Goal: Task Accomplishment & Management: Manage account settings

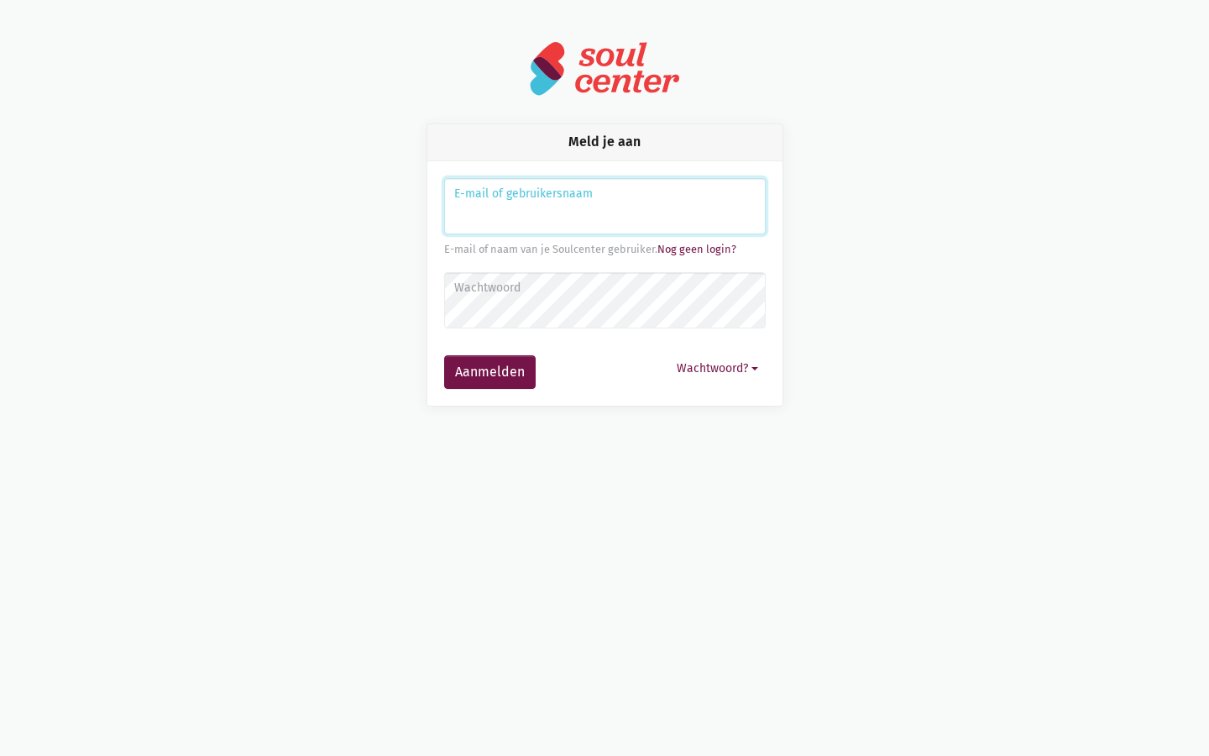
click at [605, 206] on input "Aanmelden" at bounding box center [605, 206] width 322 height 57
type input "kevin61"
click at [605, 206] on input "Aanmelden" at bounding box center [605, 206] width 322 height 57
type input "[EMAIL_ADDRESS][DOMAIN_NAME]"
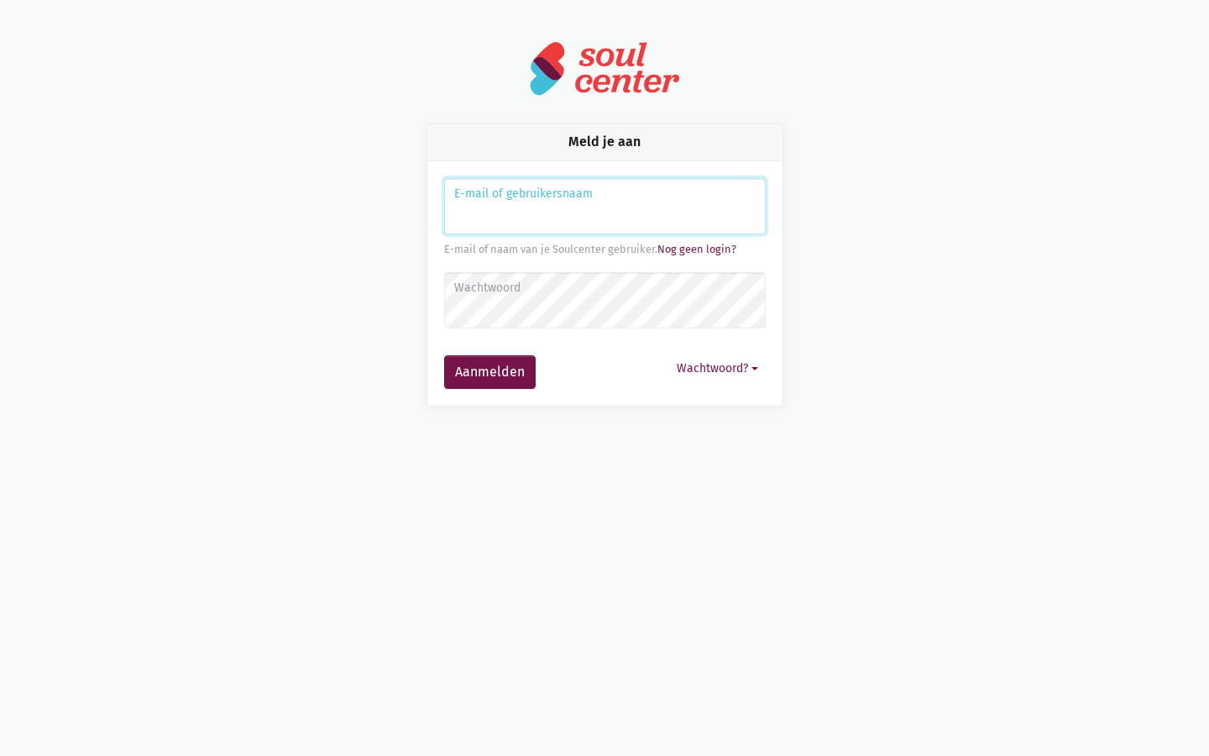
click at [605, 206] on input "Aanmelden" at bounding box center [605, 206] width 322 height 57
type input "[EMAIL_ADDRESS][DOMAIN_NAME]"
click at [605, 206] on input "Aanmelden" at bounding box center [605, 206] width 322 height 57
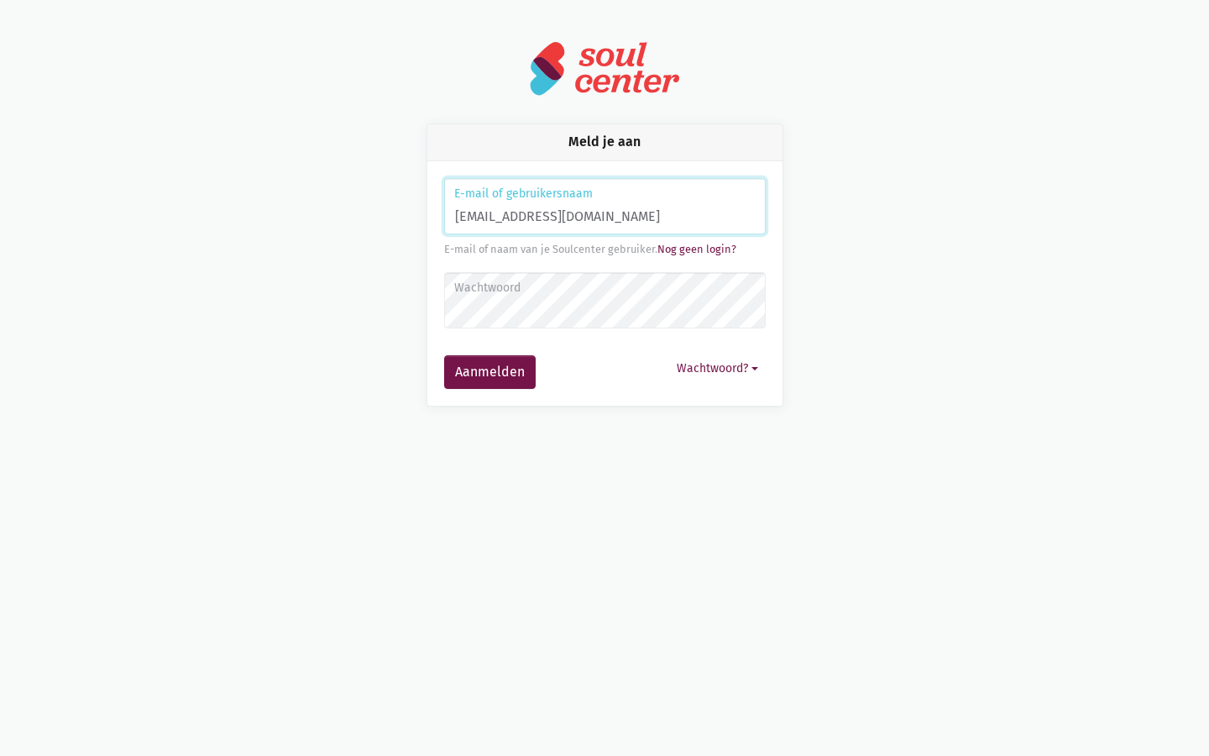
type input "brandonfarmer75@outlook.com"
click at [605, 206] on input "Aanmelden" at bounding box center [605, 206] width 322 height 57
type input "sstokes81@yahoo.com"
click at [605, 206] on input "Aanmelden" at bounding box center [605, 206] width 322 height 57
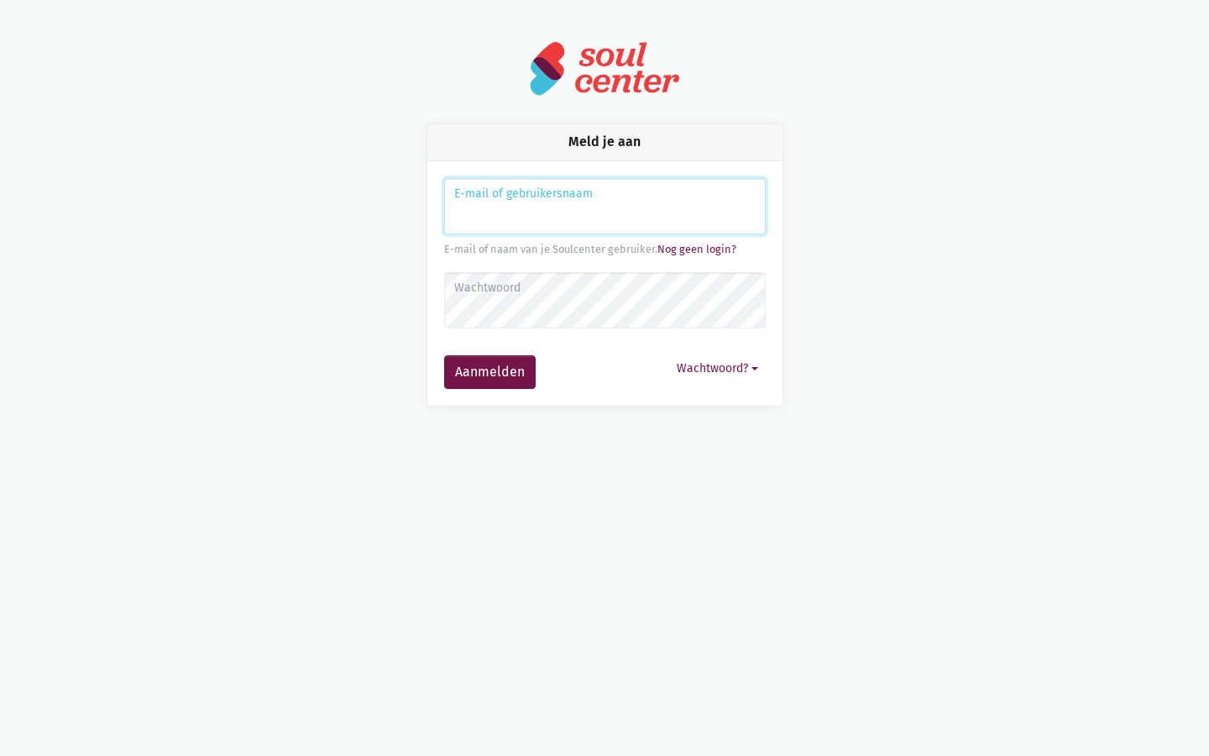
click at [605, 206] on input "Aanmelden" at bounding box center [605, 206] width 322 height 57
type input "Directives"
click at [605, 206] on input "Aanmelden" at bounding box center [605, 206] width 322 height 57
type input "[EMAIL_ADDRESS][DOMAIN_NAME]"
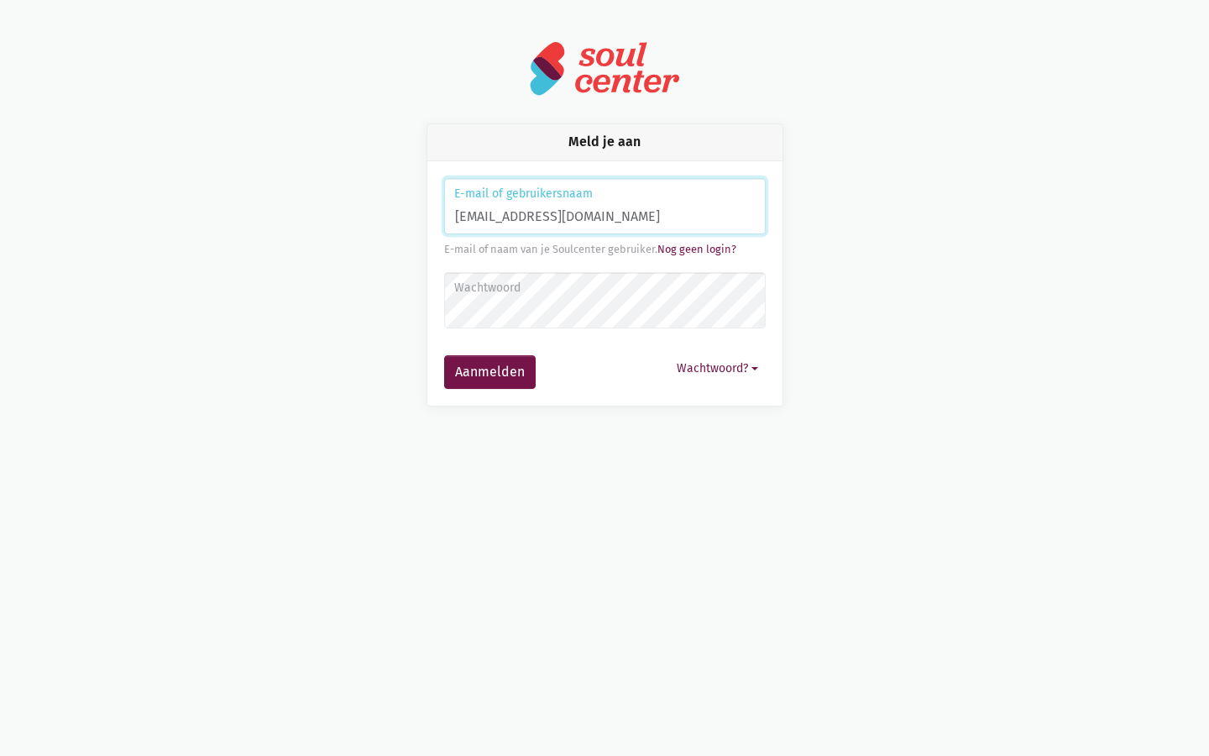
click at [444, 355] on button "Aanmelden" at bounding box center [490, 372] width 92 height 34
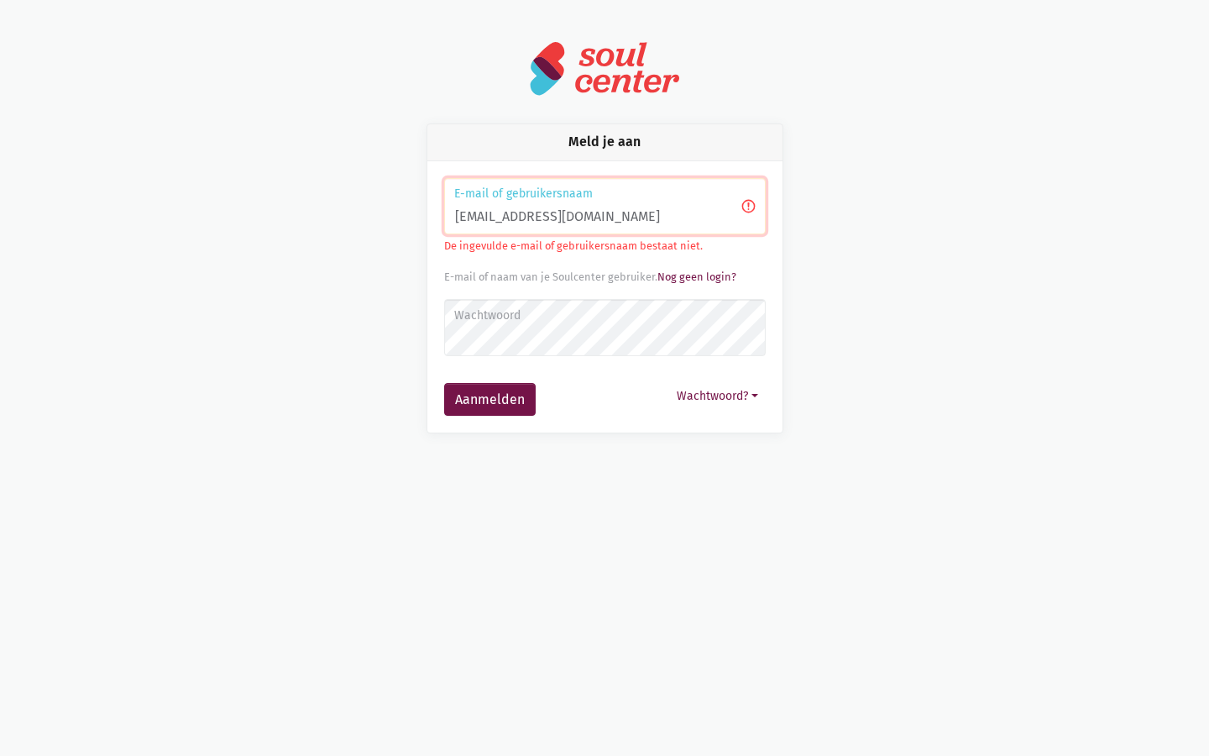
click at [605, 206] on input "[EMAIL_ADDRESS][DOMAIN_NAME]" at bounding box center [605, 206] width 322 height 57
type input "m"
type input "[EMAIL_ADDRESS][DOMAIN_NAME]"
click at [444, 383] on button "Aanmelden" at bounding box center [490, 400] width 92 height 34
click at [605, 206] on input "[EMAIL_ADDRESS][DOMAIN_NAME]" at bounding box center [605, 206] width 322 height 57
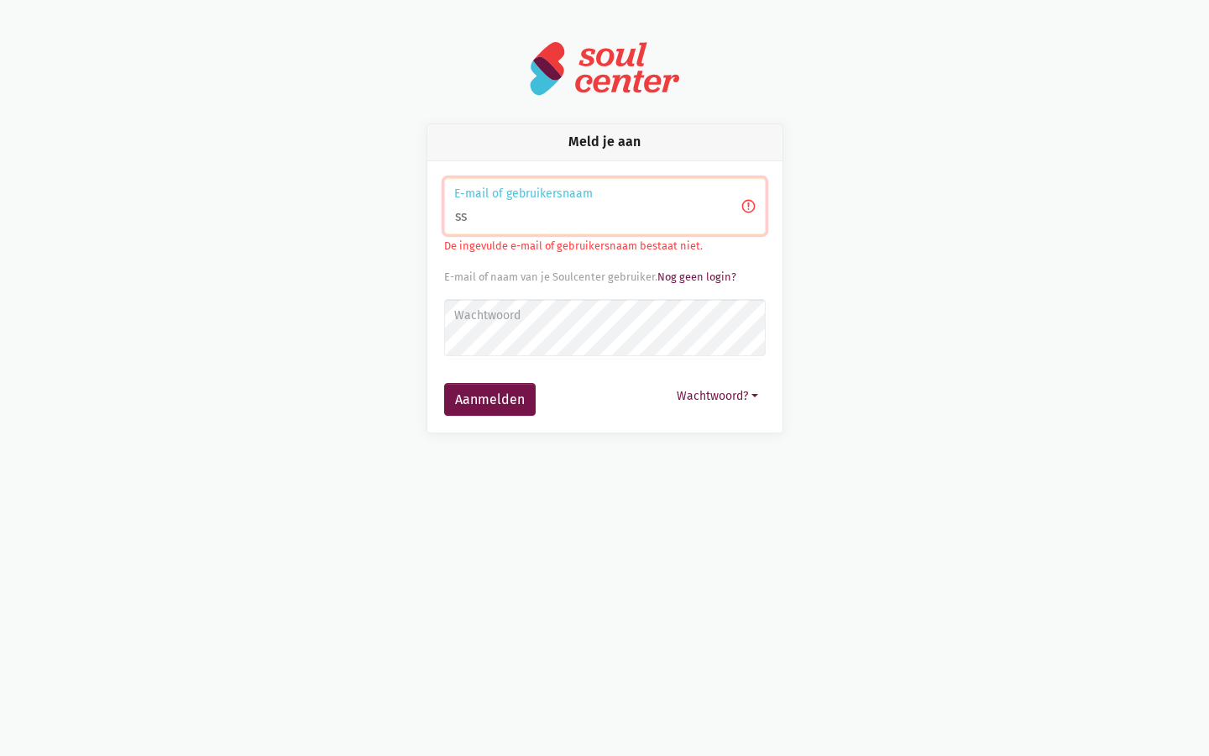
type input "s"
type input "[EMAIL_ADDRESS][DOMAIN_NAME]"
click at [444, 383] on button "Aanmelden" at bounding box center [490, 400] width 92 height 34
click at [605, 206] on input "[EMAIL_ADDRESS][DOMAIN_NAME]" at bounding box center [605, 206] width 322 height 57
type input "ok.com"
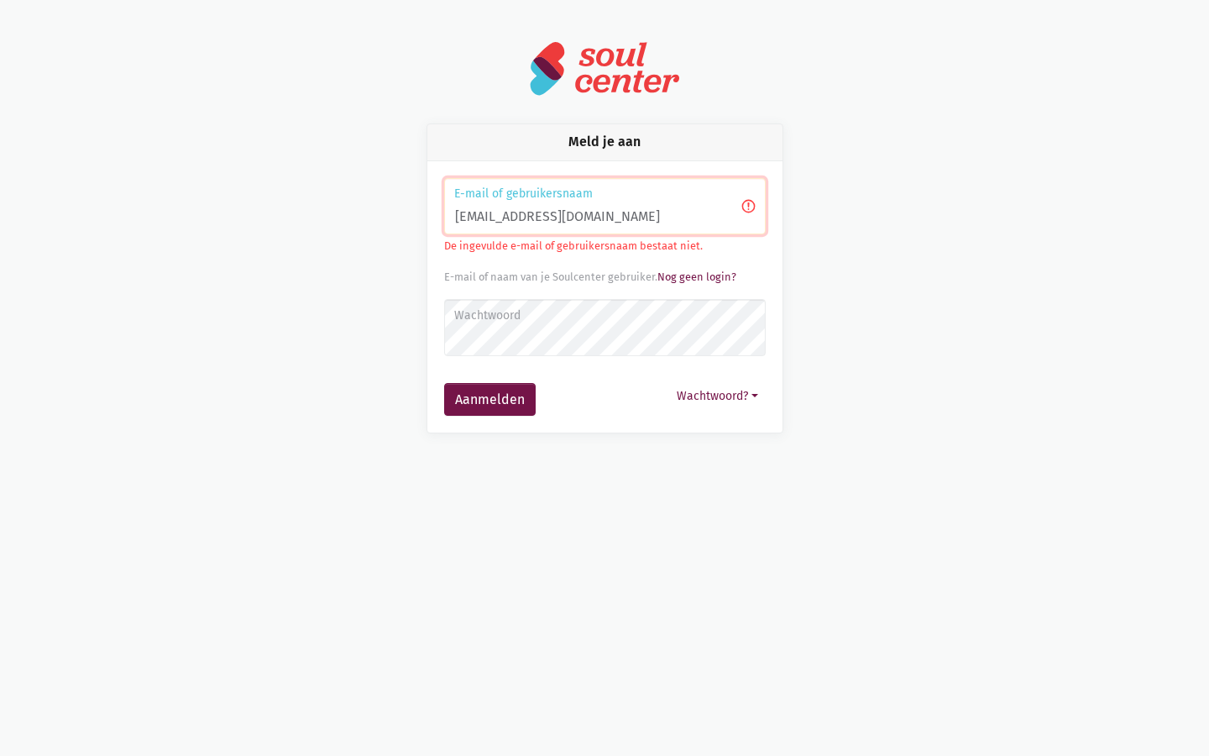
type input "[EMAIL_ADDRESS][DOMAIN_NAME]"
click at [444, 383] on button "Aanmelden" at bounding box center [490, 400] width 92 height 34
click at [605, 206] on input "[EMAIL_ADDRESS][DOMAIN_NAME]" at bounding box center [605, 206] width 322 height 57
type input "m"
type input "[EMAIL_ADDRESS][DOMAIN_NAME]"
